Goal: Task Accomplishment & Management: Use online tool/utility

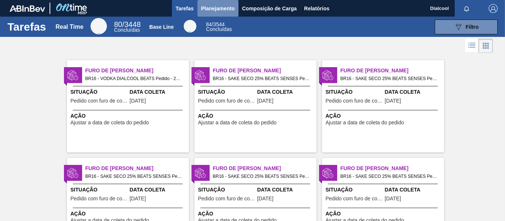
click at [219, 6] on span "Planejamento" at bounding box center [218, 8] width 34 height 9
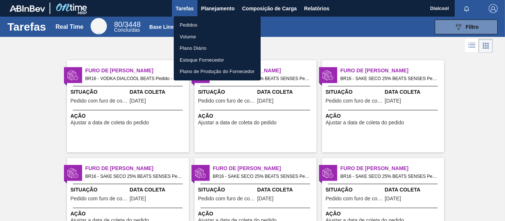
drag, startPoint x: 234, startPoint y: 28, endPoint x: 385, endPoint y: 45, distance: 152.1
click at [234, 27] on li "Pedidos" at bounding box center [217, 25] width 87 height 12
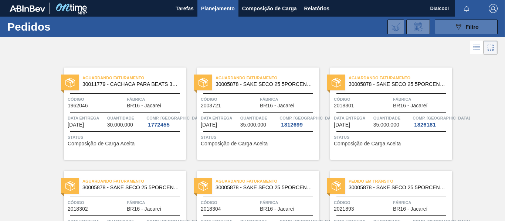
click at [474, 27] on span "Filtro" at bounding box center [472, 27] width 13 height 6
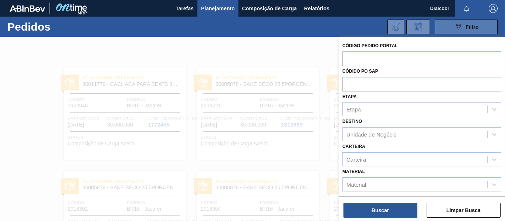
click at [474, 27] on span "Filtro" at bounding box center [472, 27] width 13 height 6
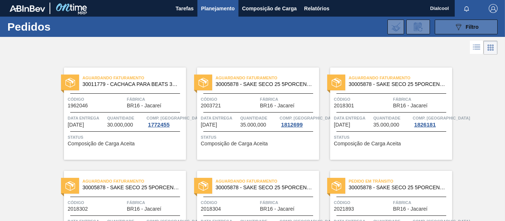
click at [468, 22] on button "089F7B8B-B2A5-4AFE-B5C0-19BA573D28AC Filtro" at bounding box center [466, 27] width 63 height 15
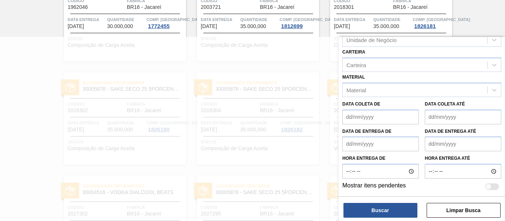
scroll to position [148, 0]
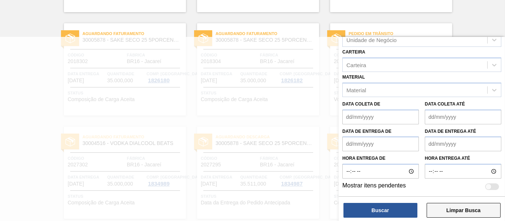
drag, startPoint x: 451, startPoint y: 214, endPoint x: 435, endPoint y: 217, distance: 15.9
click at [451, 214] on button "Limpar Busca" at bounding box center [464, 210] width 74 height 15
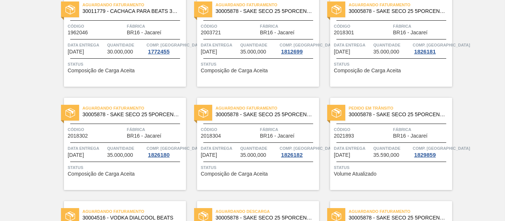
scroll to position [0, 0]
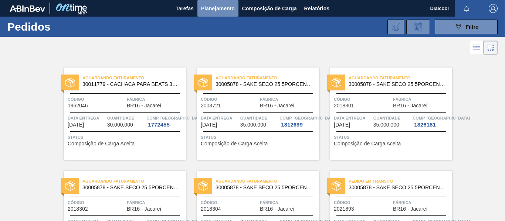
click at [217, 13] on button "Planejamento" at bounding box center [217, 8] width 41 height 17
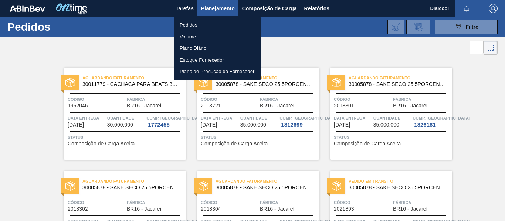
click at [201, 24] on li "Pedidos" at bounding box center [217, 25] width 87 height 12
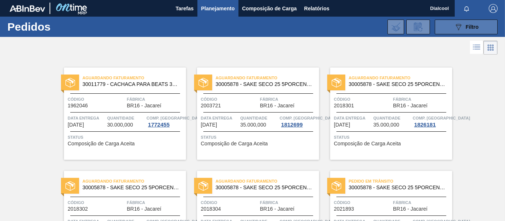
click at [465, 30] on div "089F7B8B-B2A5-4AFE-B5C0-19BA573D28AC Filtro" at bounding box center [466, 27] width 25 height 9
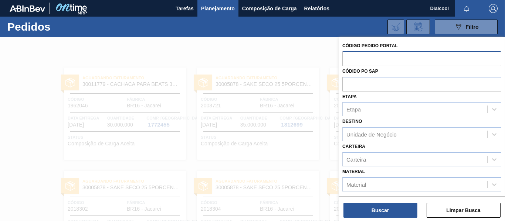
click at [371, 58] on input "text" at bounding box center [421, 58] width 159 height 14
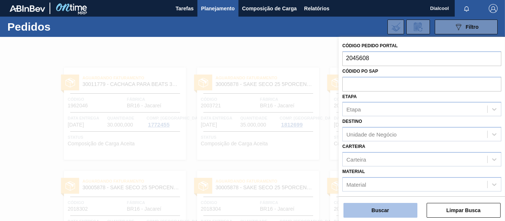
type input "2045608"
click at [362, 206] on button "Buscar" at bounding box center [380, 210] width 74 height 15
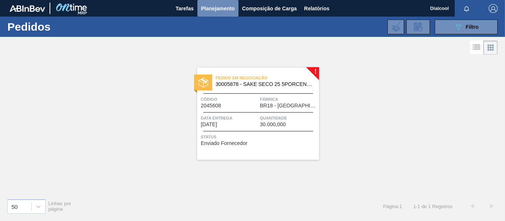
click at [219, 9] on span "Planejamento" at bounding box center [218, 8] width 34 height 9
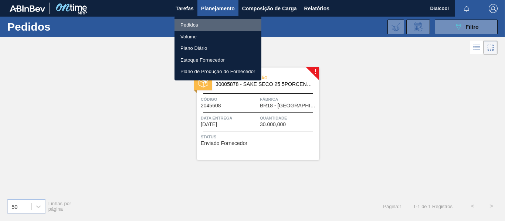
click at [213, 20] on li "Pedidos" at bounding box center [217, 25] width 87 height 12
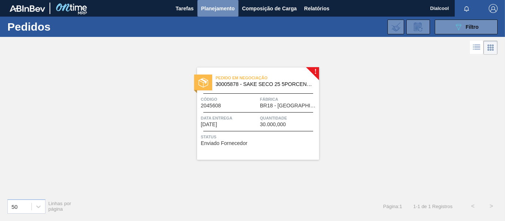
click at [214, 10] on span "Planejamento" at bounding box center [218, 8] width 34 height 9
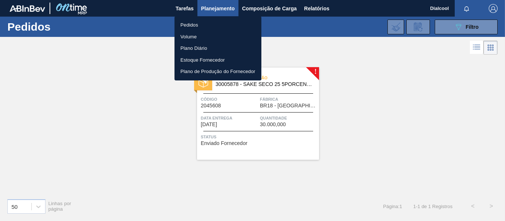
click at [458, 21] on div at bounding box center [252, 110] width 505 height 221
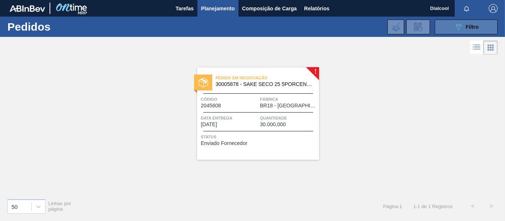
click at [458, 0] on body "Tarefas Planejamento Composição de Carga Relatórios Dialcool Marcar todas como …" at bounding box center [252, 0] width 505 height 0
click at [458, 27] on icon "089F7B8B-B2A5-4AFE-B5C0-19BA573D28AC" at bounding box center [458, 27] width 9 height 9
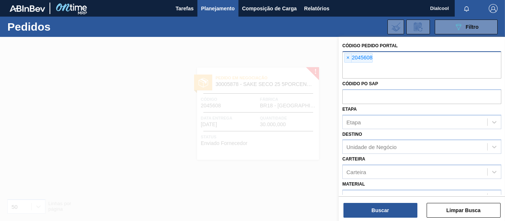
drag, startPoint x: 403, startPoint y: 58, endPoint x: 372, endPoint y: 64, distance: 31.7
click at [403, 58] on div "× 2045608" at bounding box center [421, 64] width 159 height 27
click at [349, 60] on span "×" at bounding box center [347, 58] width 7 height 9
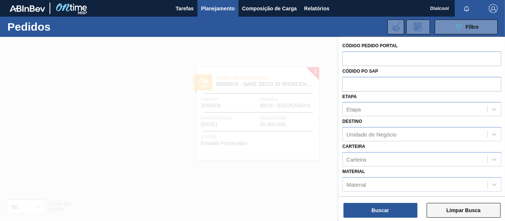
click at [444, 211] on button "Limpar Busca" at bounding box center [464, 210] width 74 height 15
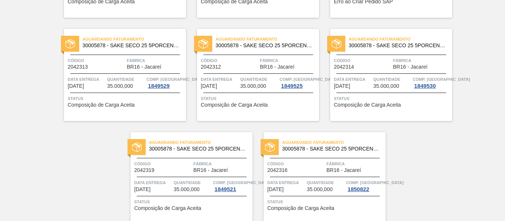
scroll to position [1622, 0]
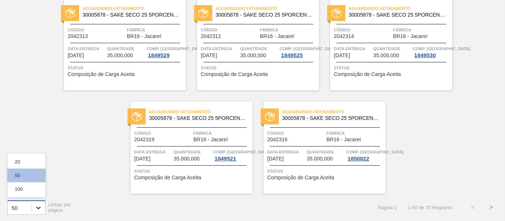
click at [34, 204] on div at bounding box center [38, 207] width 13 height 13
click at [31, 191] on div "100" at bounding box center [26, 190] width 38 height 14
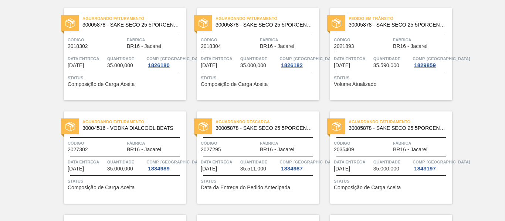
scroll to position [0, 0]
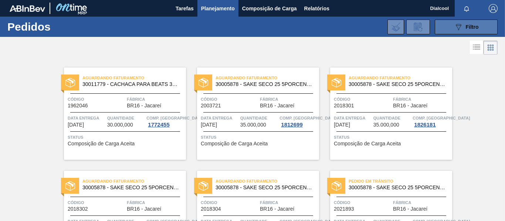
click at [469, 26] on span "Filtro" at bounding box center [472, 27] width 13 height 6
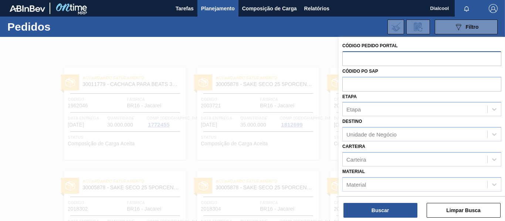
click at [407, 56] on input "text" at bounding box center [421, 58] width 159 height 14
paste input "text"
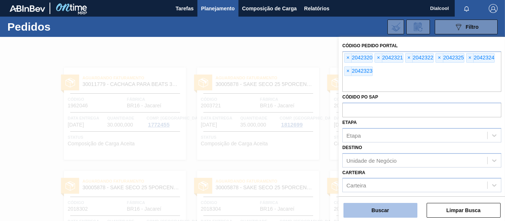
click at [381, 208] on button "Buscar" at bounding box center [380, 210] width 74 height 15
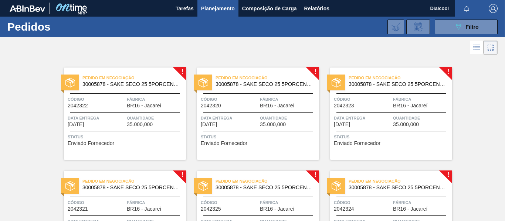
click at [132, 96] on span "Fábrica" at bounding box center [155, 99] width 57 height 7
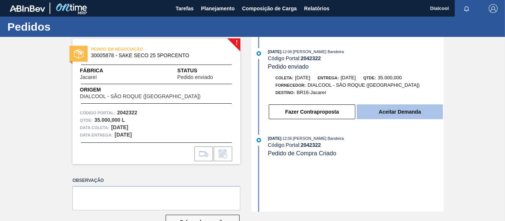
click at [381, 109] on button "Aceitar Demanda" at bounding box center [400, 112] width 86 height 15
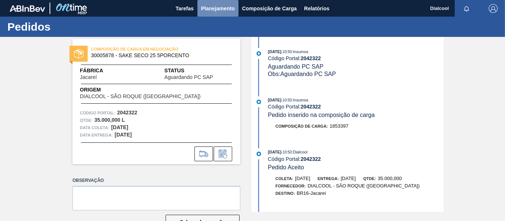
click at [208, 10] on span "Planejamento" at bounding box center [218, 8] width 34 height 9
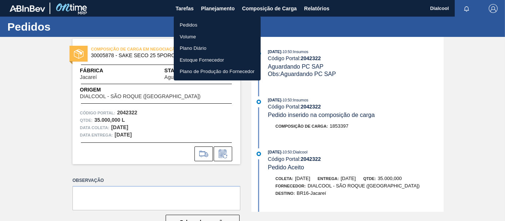
click at [193, 23] on li "Pedidos" at bounding box center [217, 25] width 87 height 12
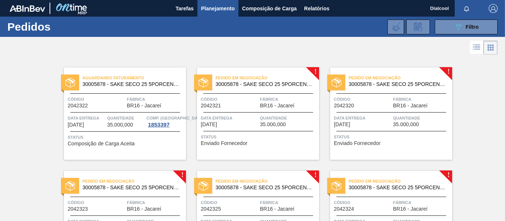
click at [281, 104] on span "BR16 - Jacareí" at bounding box center [277, 106] width 34 height 6
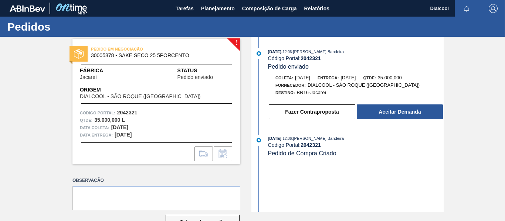
click at [378, 115] on button "Aceitar Demanda" at bounding box center [400, 112] width 86 height 15
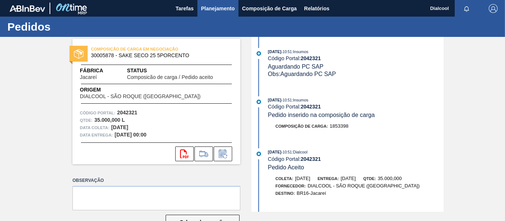
click at [209, 9] on span "Planejamento" at bounding box center [218, 8] width 34 height 9
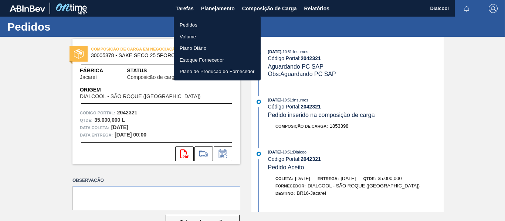
click at [211, 22] on li "Pedidos" at bounding box center [217, 25] width 87 height 12
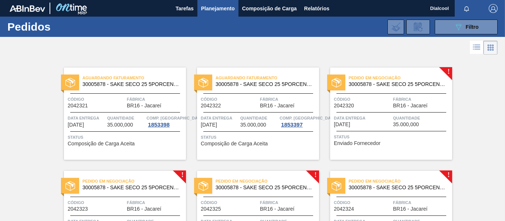
click at [418, 113] on div "Pedido em Negociação 30005878 - SAKE SECO 25 5PORCENTO Código 2042320 Fábrica B…" at bounding box center [391, 114] width 122 height 92
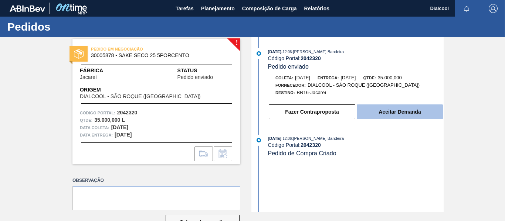
click at [388, 112] on button "Aceitar Demanda" at bounding box center [400, 112] width 86 height 15
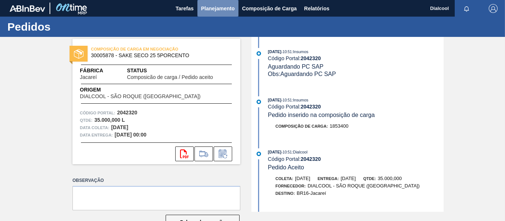
click at [220, 12] on span "Planejamento" at bounding box center [218, 8] width 34 height 9
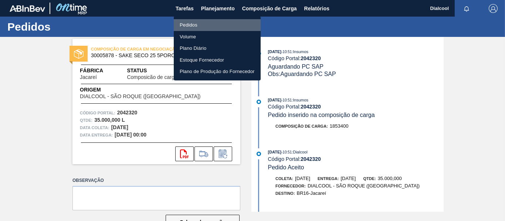
click at [217, 22] on li "Pedidos" at bounding box center [217, 25] width 87 height 12
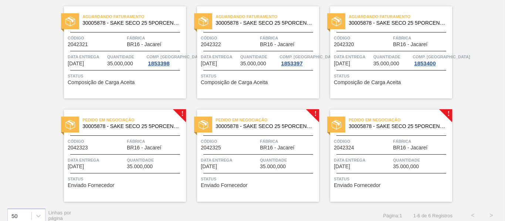
scroll to position [69, 0]
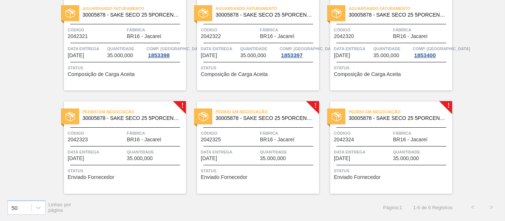
click at [115, 115] on span "Pedido em Negociação" at bounding box center [133, 111] width 103 height 7
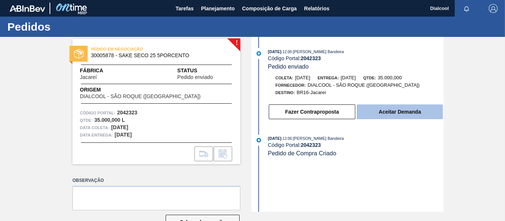
click at [389, 107] on button "Aceitar Demanda" at bounding box center [400, 112] width 86 height 15
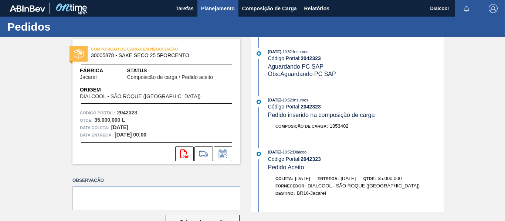
click at [206, 6] on span "Planejamento" at bounding box center [218, 8] width 34 height 9
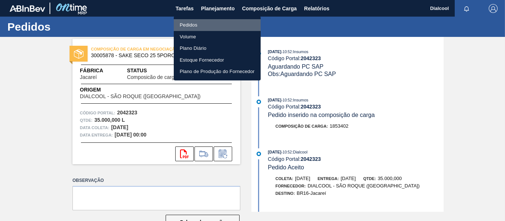
click at [205, 23] on li "Pedidos" at bounding box center [217, 25] width 87 height 12
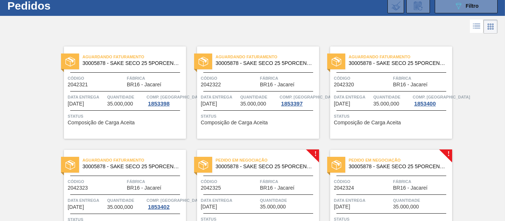
scroll to position [69, 0]
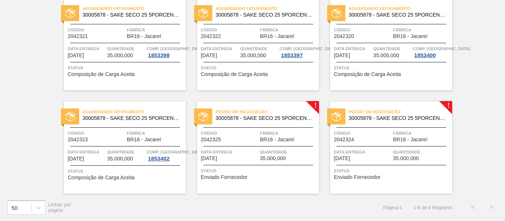
click at [283, 105] on div "Pedido em Negociação 30005878 - SAKE SECO 25 5PORCENTO Código 2042325 Fábrica B…" at bounding box center [258, 148] width 122 height 92
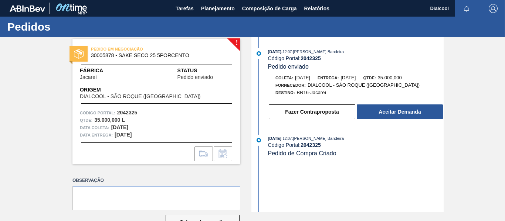
click at [370, 109] on button "Aceitar Demanda" at bounding box center [400, 112] width 86 height 15
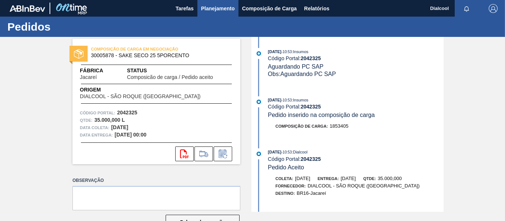
click at [201, 11] on span "Planejamento" at bounding box center [218, 8] width 34 height 9
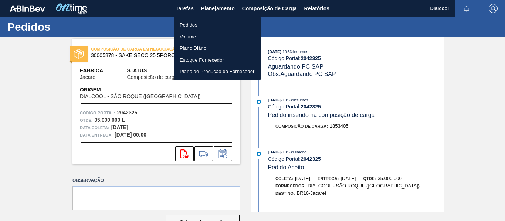
click at [211, 25] on li "Pedidos" at bounding box center [217, 25] width 87 height 12
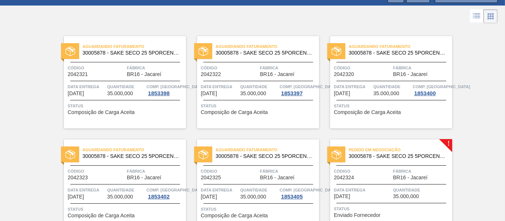
scroll to position [69, 0]
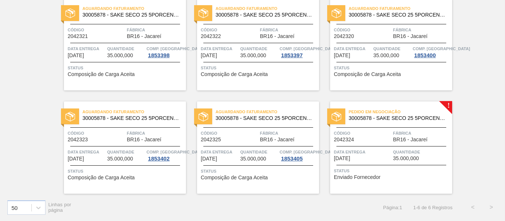
click at [419, 118] on span "30005878 - SAKE SECO 25 5PORCENTO" at bounding box center [398, 119] width 98 height 6
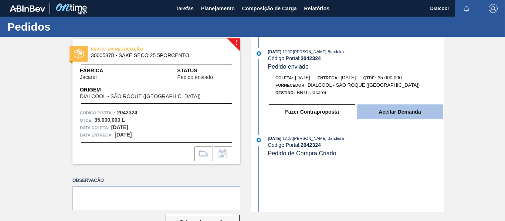
click at [396, 112] on button "Aceitar Demanda" at bounding box center [400, 112] width 86 height 15
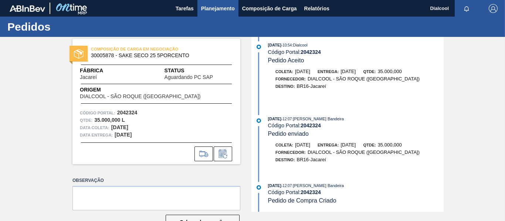
click at [229, 6] on span "Planejamento" at bounding box center [218, 8] width 34 height 9
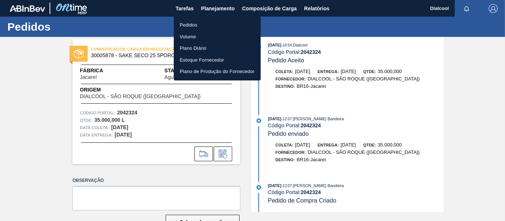
click at [196, 25] on li "Pedidos" at bounding box center [217, 25] width 87 height 12
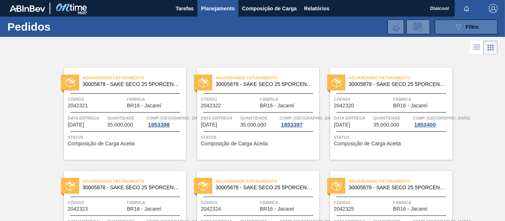
click at [471, 27] on span "Filtro" at bounding box center [472, 27] width 13 height 6
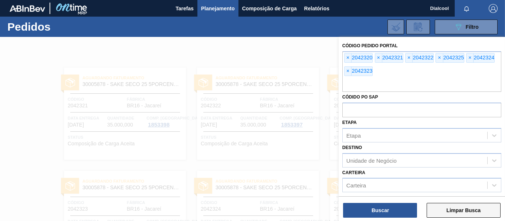
click at [456, 211] on button "Limpar Busca" at bounding box center [464, 210] width 74 height 15
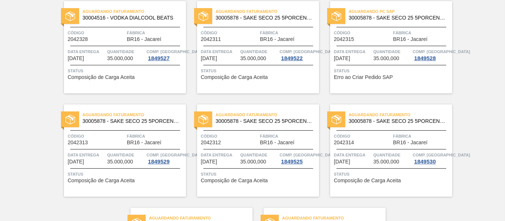
scroll to position [1622, 0]
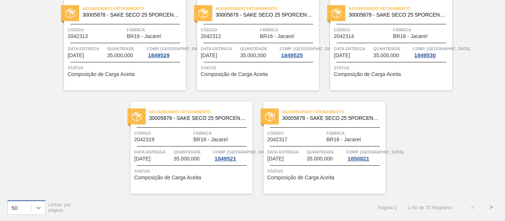
click at [39, 208] on icon at bounding box center [38, 208] width 4 height 3
click at [37, 185] on div "100" at bounding box center [26, 190] width 38 height 14
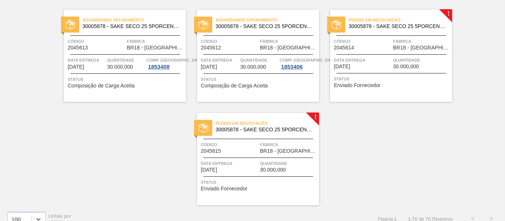
scroll to position [2346, 0]
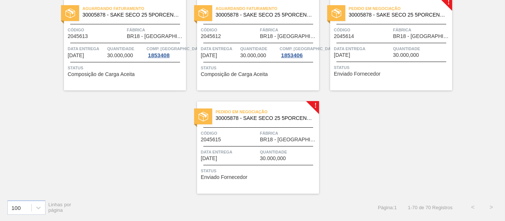
click at [269, 174] on span "Status" at bounding box center [259, 170] width 116 height 7
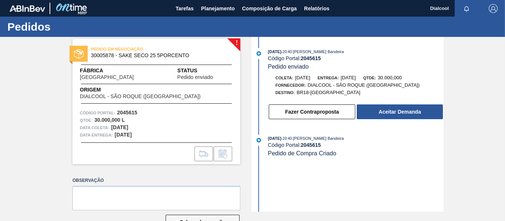
click at [376, 112] on button "Aceitar Demanda" at bounding box center [400, 112] width 86 height 15
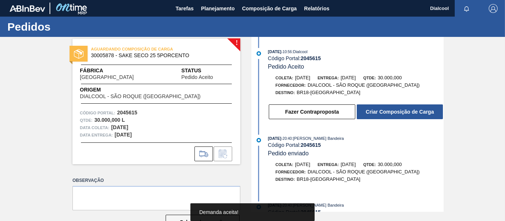
click at [376, 112] on button "Criar Composição de Carga" at bounding box center [400, 112] width 86 height 15
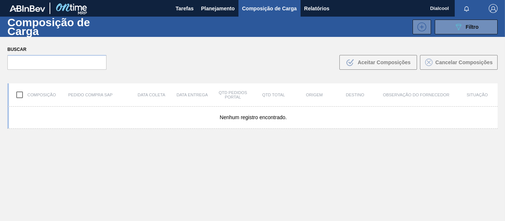
type de "[DATE]"
type até "[DATE]"
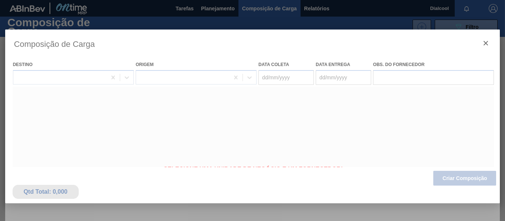
type coleta "[DATE]"
type Entrega "[DATE]"
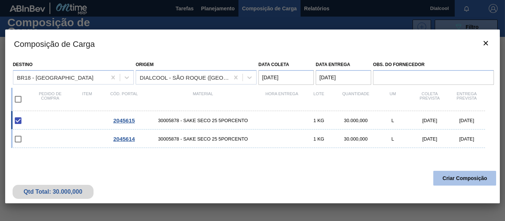
click at [457, 179] on button "Criar Composição" at bounding box center [464, 178] width 63 height 15
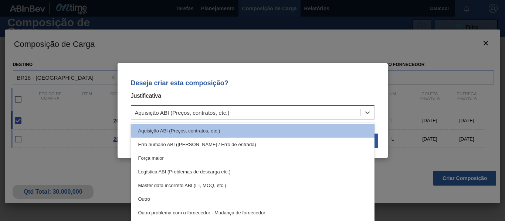
click at [289, 115] on div "Aquisição ABI (Preços, contratos, etc.)" at bounding box center [245, 113] width 229 height 11
drag, startPoint x: 200, startPoint y: 199, endPoint x: 235, endPoint y: 192, distance: 36.5
click at [199, 199] on div "Outro" at bounding box center [253, 200] width 244 height 14
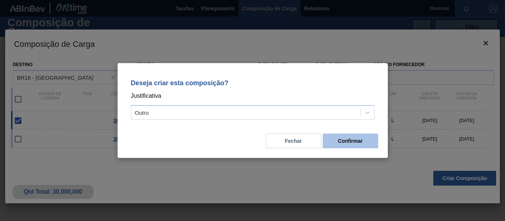
click at [347, 138] on button "Confirmar" at bounding box center [350, 141] width 55 height 15
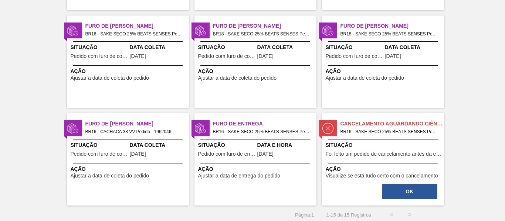
scroll to position [341, 0]
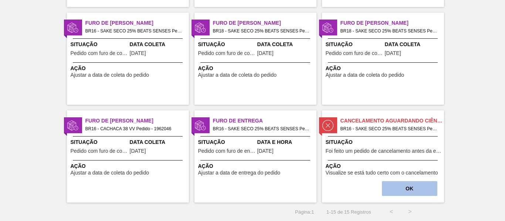
click at [415, 186] on button "OK" at bounding box center [409, 188] width 55 height 15
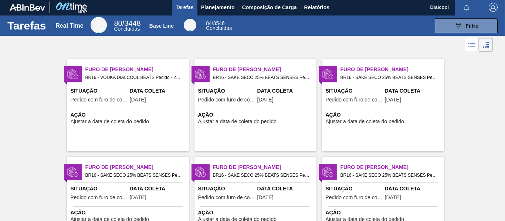
scroll to position [0, 0]
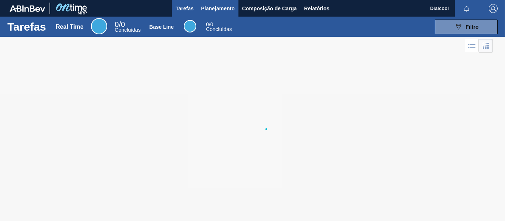
click at [213, 8] on span "Planejamento" at bounding box center [218, 8] width 34 height 9
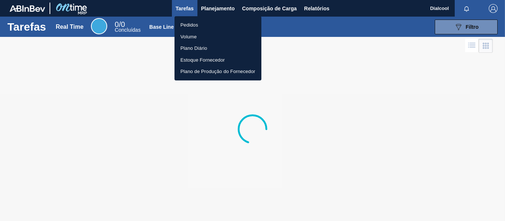
click at [181, 28] on li "Pedidos" at bounding box center [217, 25] width 87 height 12
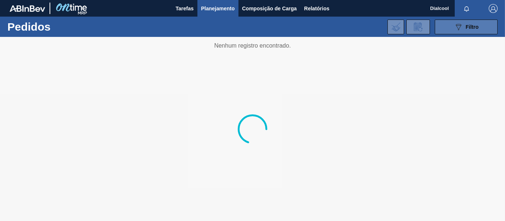
click at [470, 27] on span "Filtro" at bounding box center [472, 27] width 13 height 6
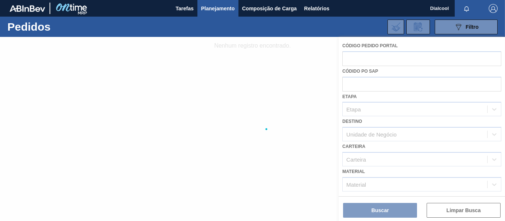
click at [374, 56] on div at bounding box center [252, 129] width 505 height 184
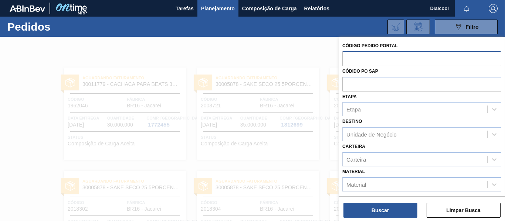
click at [384, 60] on input "text" at bounding box center [421, 58] width 159 height 14
paste input "text"
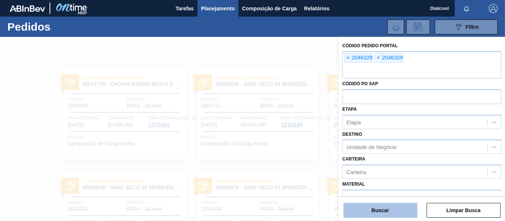
click at [385, 214] on button "Buscar" at bounding box center [380, 210] width 74 height 15
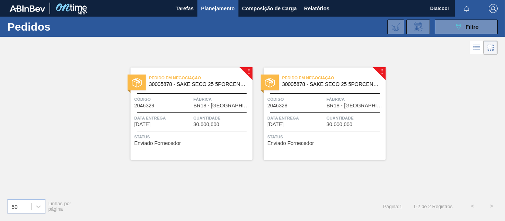
click at [287, 119] on span "Data Entrega" at bounding box center [295, 118] width 57 height 7
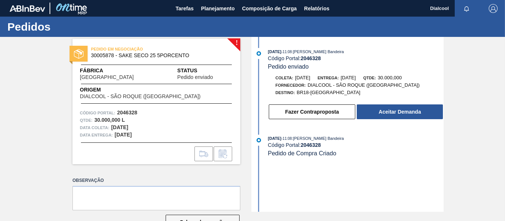
click at [381, 112] on button "Aceitar Demanda" at bounding box center [400, 112] width 86 height 15
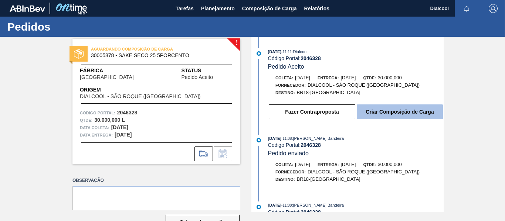
click at [420, 109] on button "Criar Composição de Carga" at bounding box center [400, 112] width 86 height 15
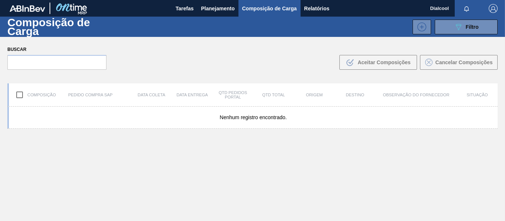
type de "[DATE]"
type até "[DATE]"
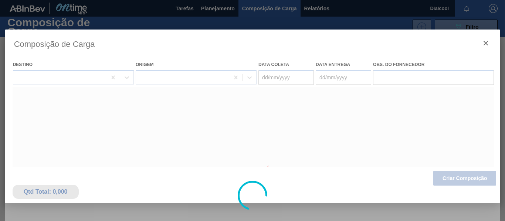
type coleta "[DATE]"
type Entrega "[DATE]"
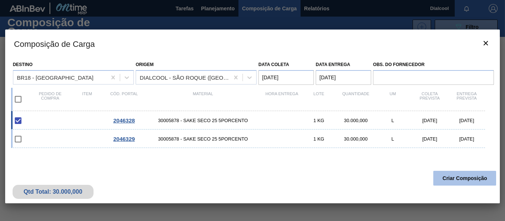
click at [470, 180] on button "Criar Composição" at bounding box center [464, 178] width 63 height 15
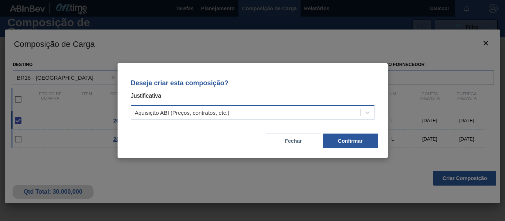
click at [274, 116] on div "Aquisição ABI (Preços, contratos, etc.)" at bounding box center [245, 113] width 229 height 11
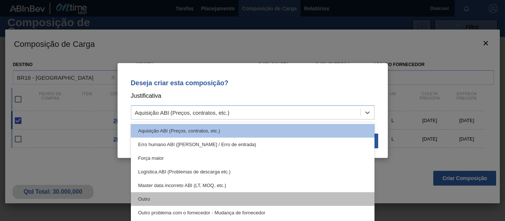
click at [161, 198] on div "Outro" at bounding box center [253, 200] width 244 height 14
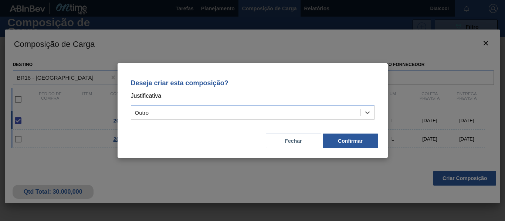
click at [339, 149] on div "Fechar Confirmar" at bounding box center [252, 136] width 252 height 25
click at [351, 131] on div "Fechar Confirmar" at bounding box center [252, 136] width 252 height 25
click at [353, 137] on button "Confirmar" at bounding box center [350, 141] width 55 height 15
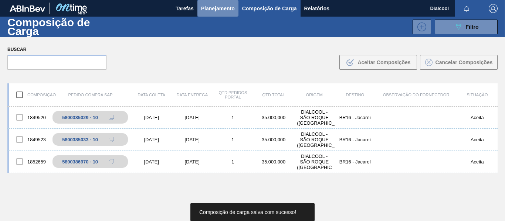
click at [217, 9] on span "Planejamento" at bounding box center [218, 8] width 34 height 9
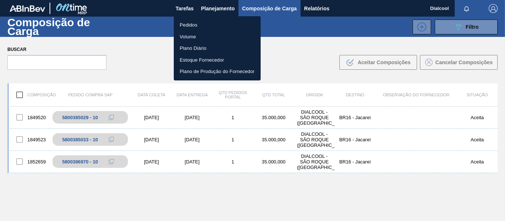
click at [201, 28] on li "Pedidos" at bounding box center [217, 25] width 87 height 12
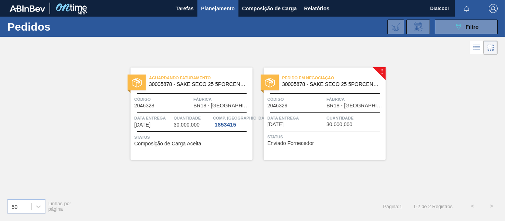
click at [346, 102] on span "Fábrica" at bounding box center [354, 99] width 57 height 7
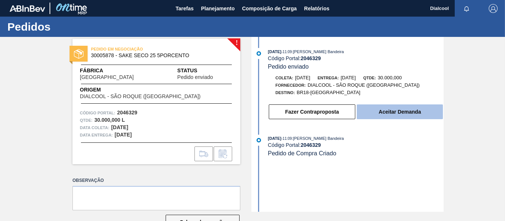
click at [374, 115] on button "Aceitar Demanda" at bounding box center [400, 112] width 86 height 15
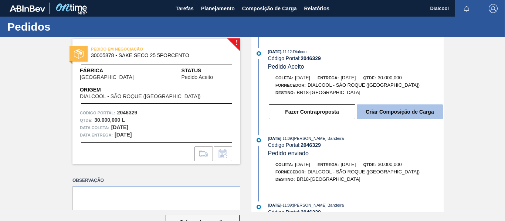
click at [407, 114] on button "Criar Composição de Carga" at bounding box center [400, 112] width 86 height 15
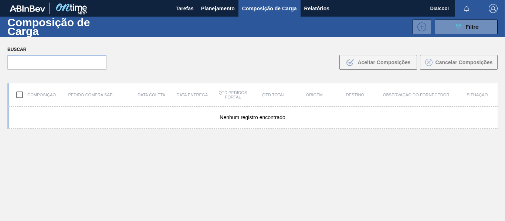
type de "[DATE]"
type até "[DATE]"
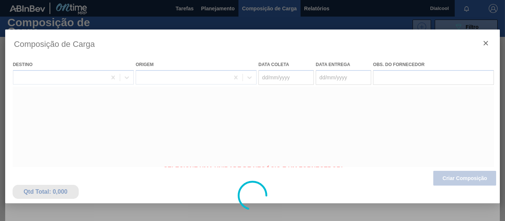
type coleta "[DATE]"
type Entrega "[DATE]"
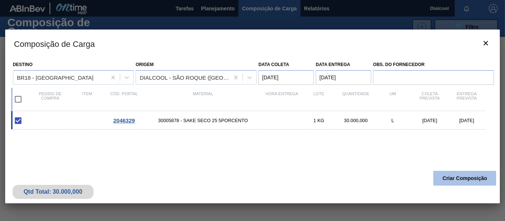
click at [468, 178] on button "Criar Composição" at bounding box center [464, 178] width 63 height 15
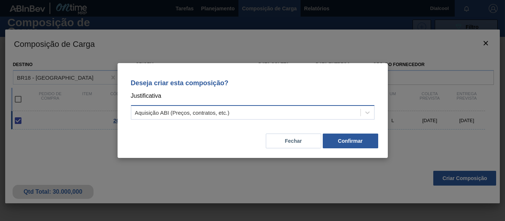
click at [224, 112] on div "Aquisição ABI (Preços, contratos, etc.)" at bounding box center [182, 113] width 95 height 6
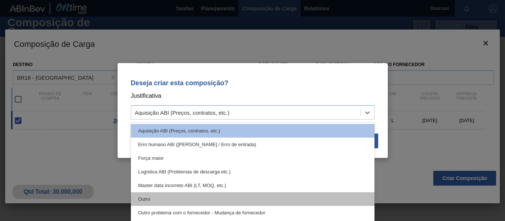
click at [164, 195] on div "Outro" at bounding box center [253, 200] width 244 height 14
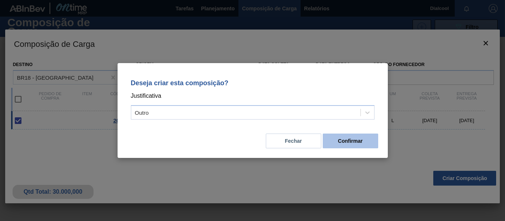
click at [364, 139] on button "Confirmar" at bounding box center [350, 141] width 55 height 15
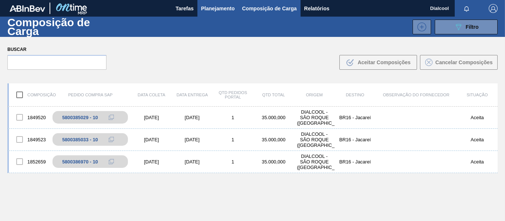
click at [221, 10] on span "Planejamento" at bounding box center [218, 8] width 34 height 9
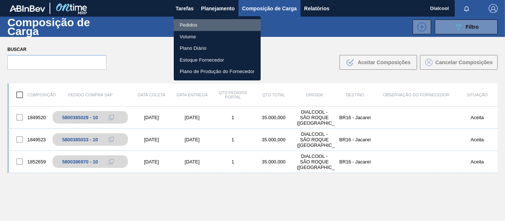
click at [201, 27] on li "Pedidos" at bounding box center [217, 25] width 87 height 12
